Goal: Browse casually: Explore the website without a specific task or goal

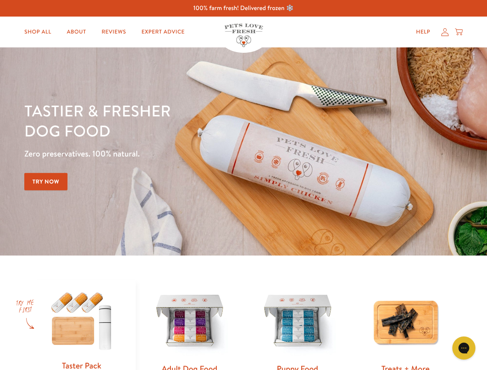
click at [243, 185] on div "Tastier & fresher dog food Zero preservatives. 100% natural. Try Now" at bounding box center [170, 152] width 292 height 102
click at [464, 348] on icon "Gorgias live chat" at bounding box center [463, 347] width 7 height 7
click at [243, 185] on div "Tastier & fresher dog food Zero preservatives. 100% natural. Try Now" at bounding box center [170, 152] width 292 height 102
